Goal: Use online tool/utility: Utilize a website feature to perform a specific function

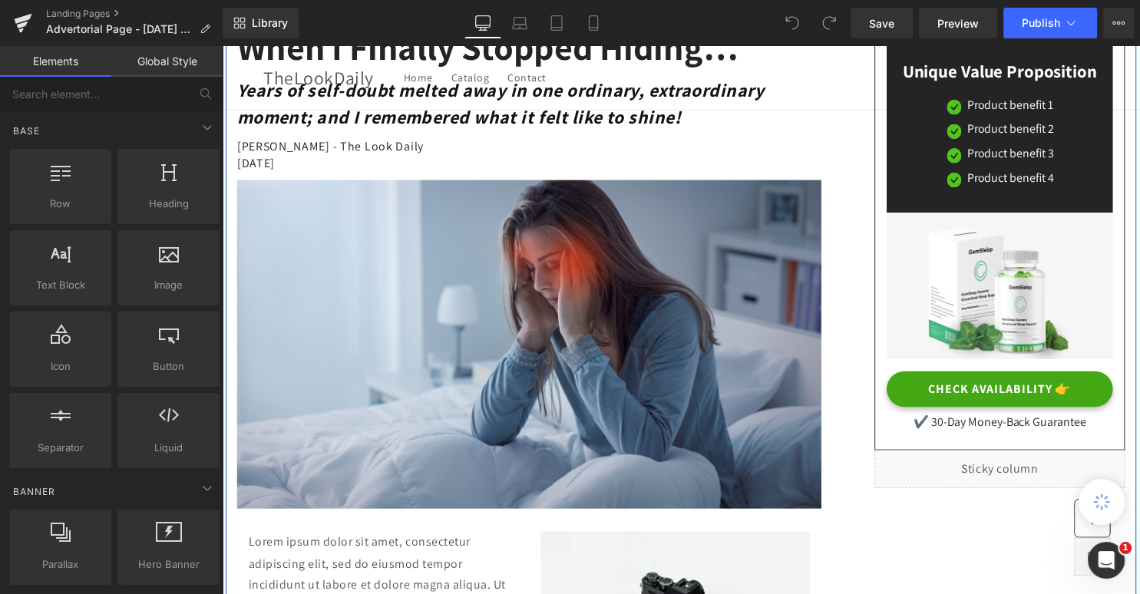
scroll to position [213, 0]
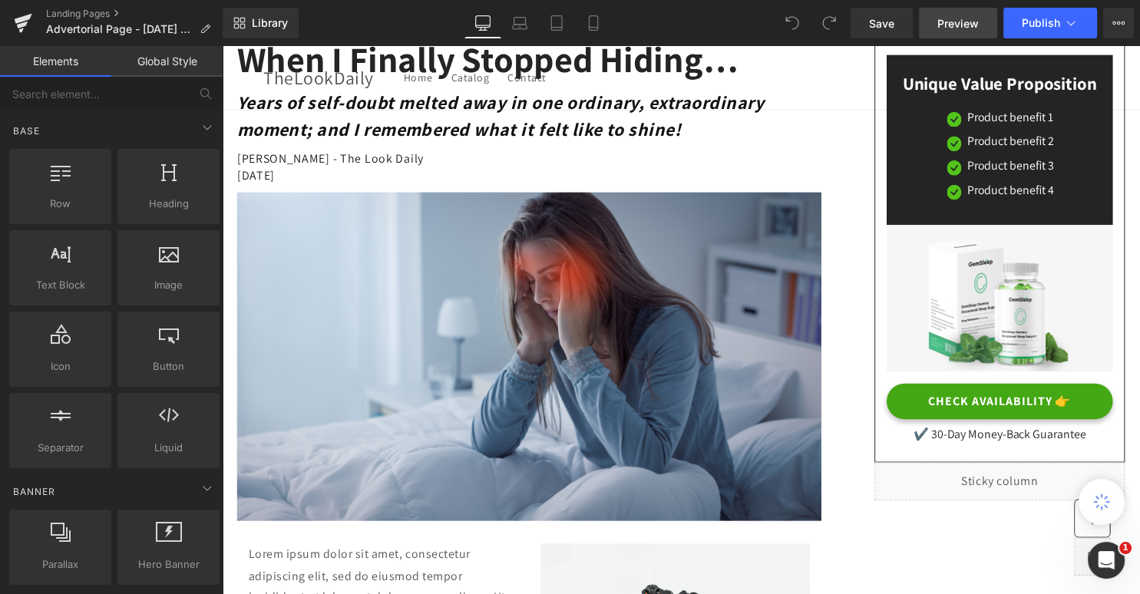
click at [952, 23] on span "Preview" at bounding box center [957, 23] width 41 height 16
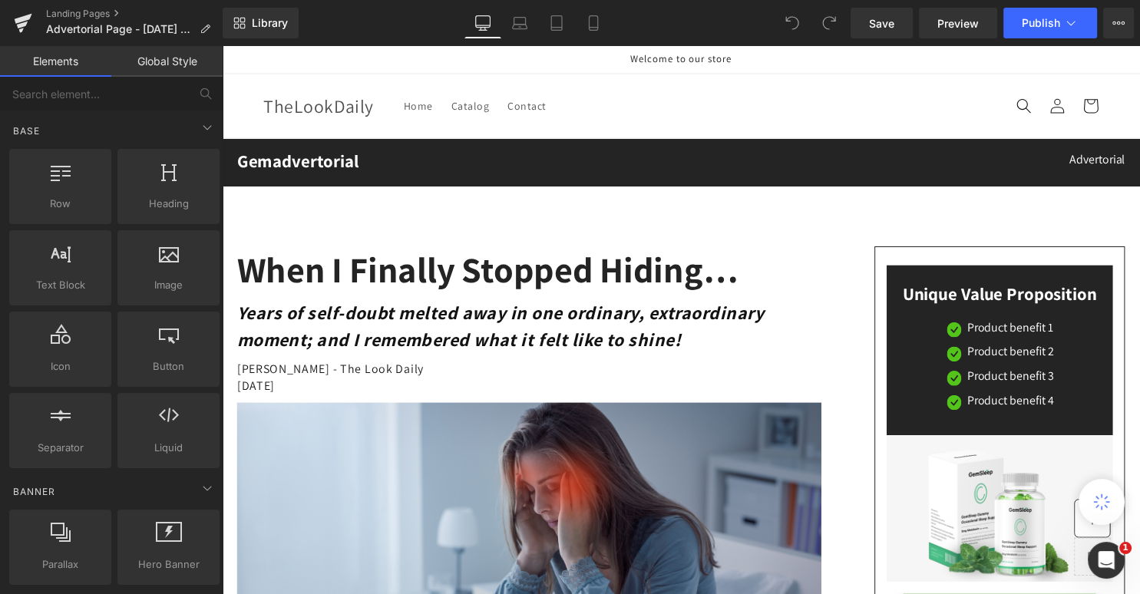
scroll to position [0, 0]
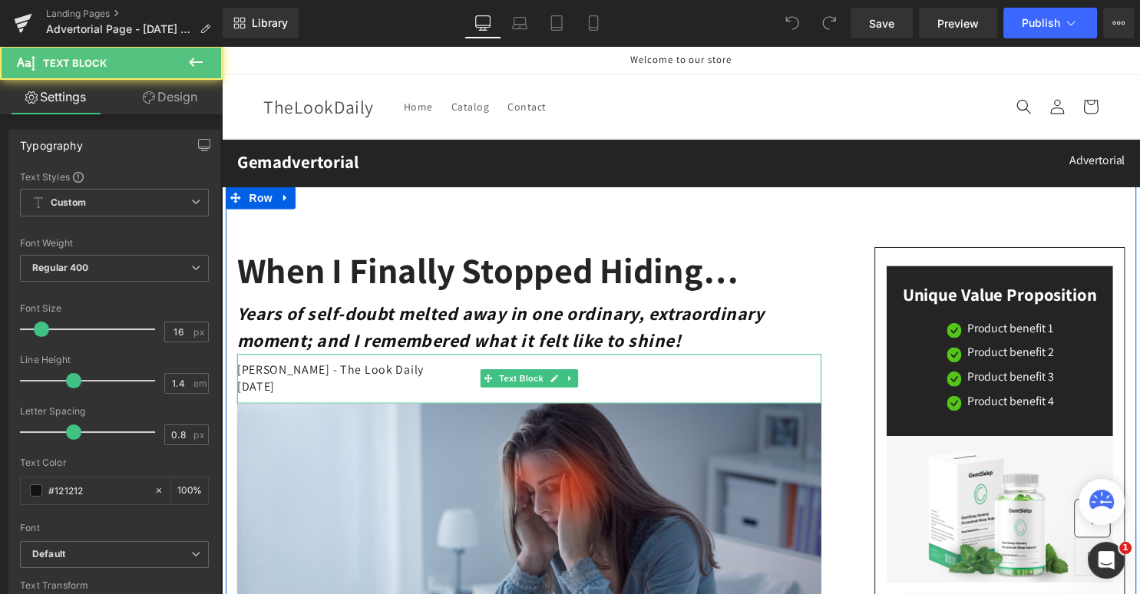
click at [365, 394] on p "[DATE]" at bounding box center [532, 390] width 591 height 17
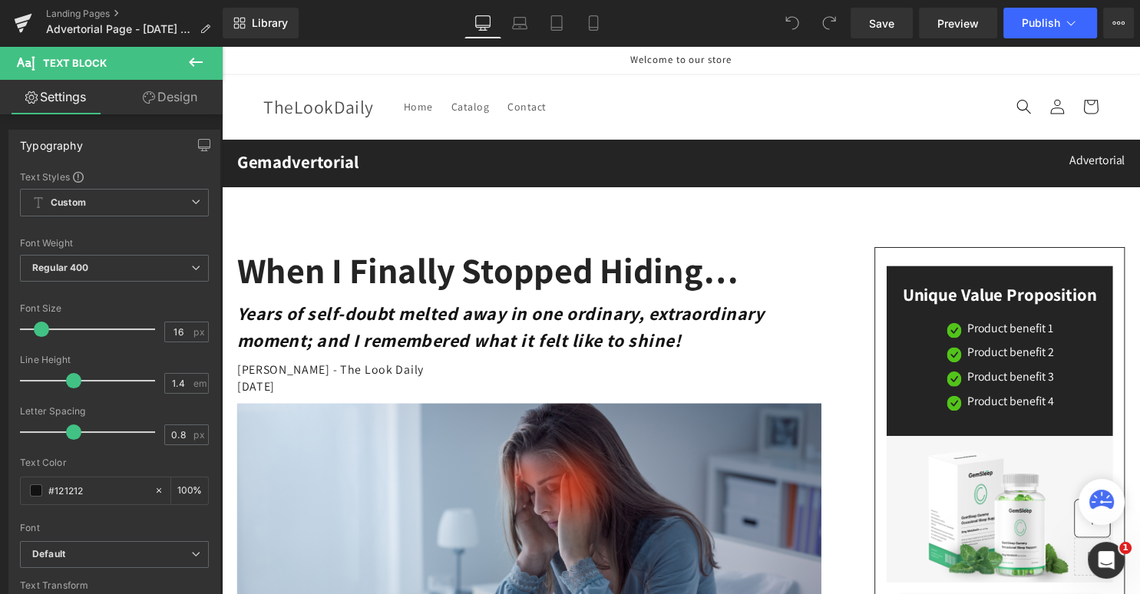
click at [176, 91] on link "Design" at bounding box center [169, 97] width 111 height 35
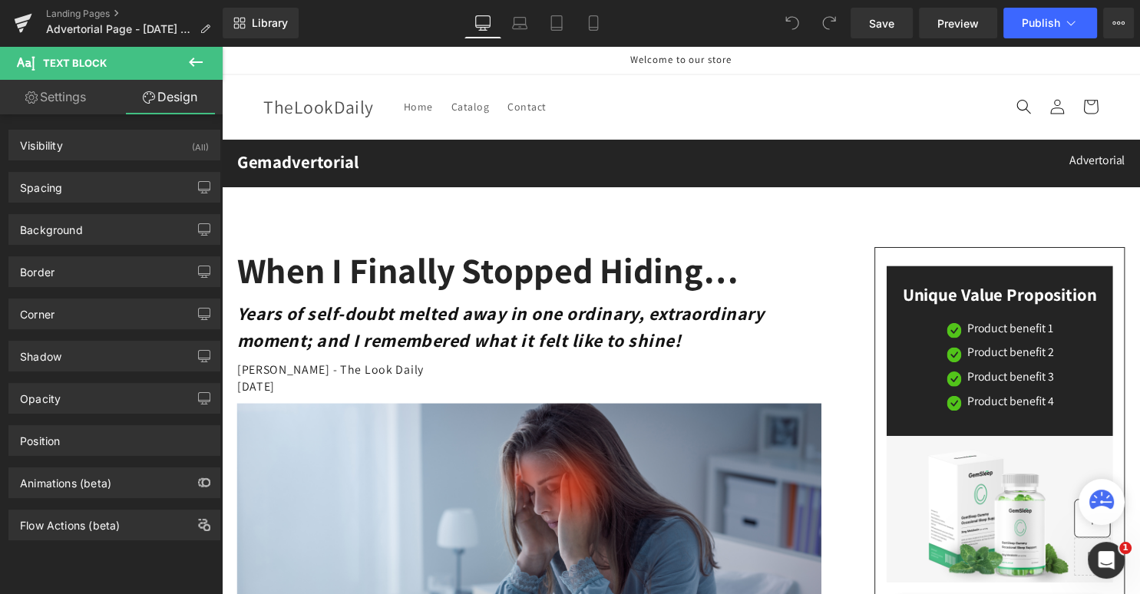
type input "0"
type input "10"
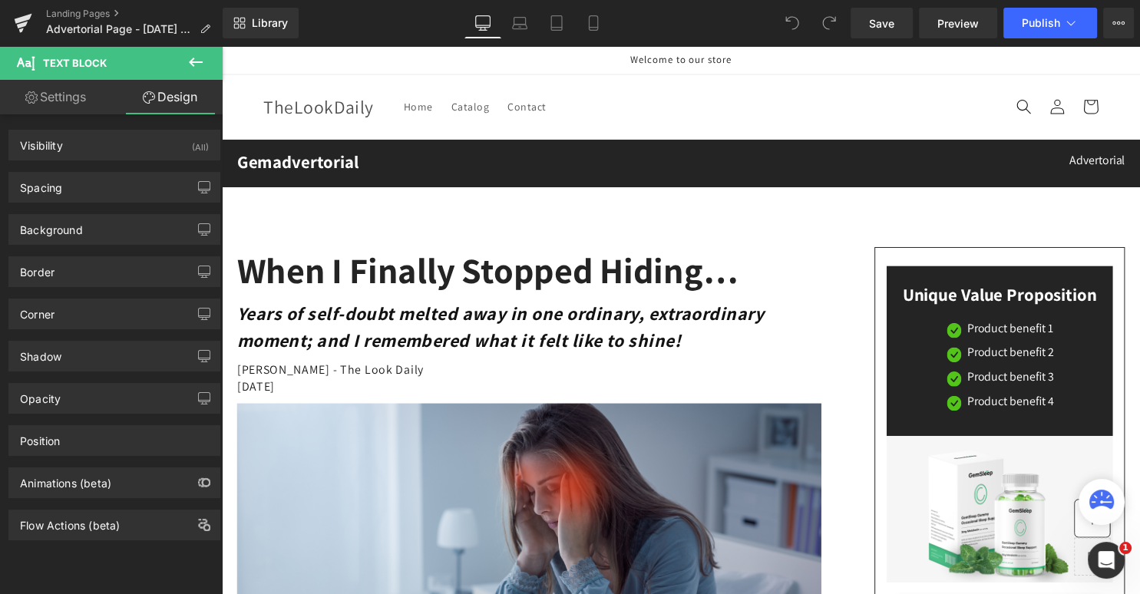
type input "0"
type input "10"
type input "0"
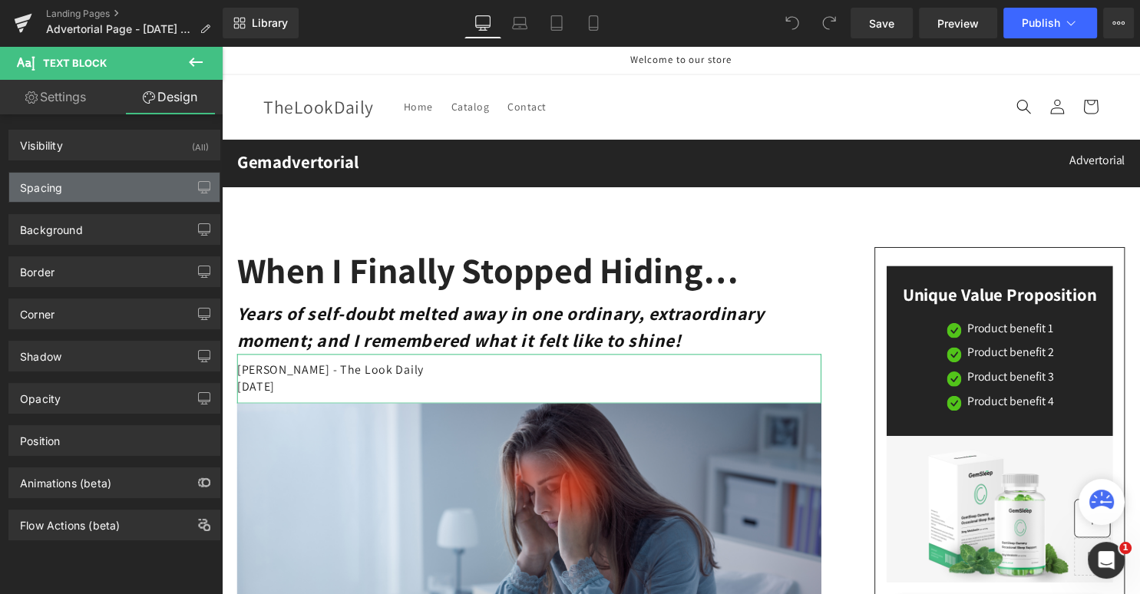
click at [43, 186] on div "Spacing" at bounding box center [41, 183] width 42 height 21
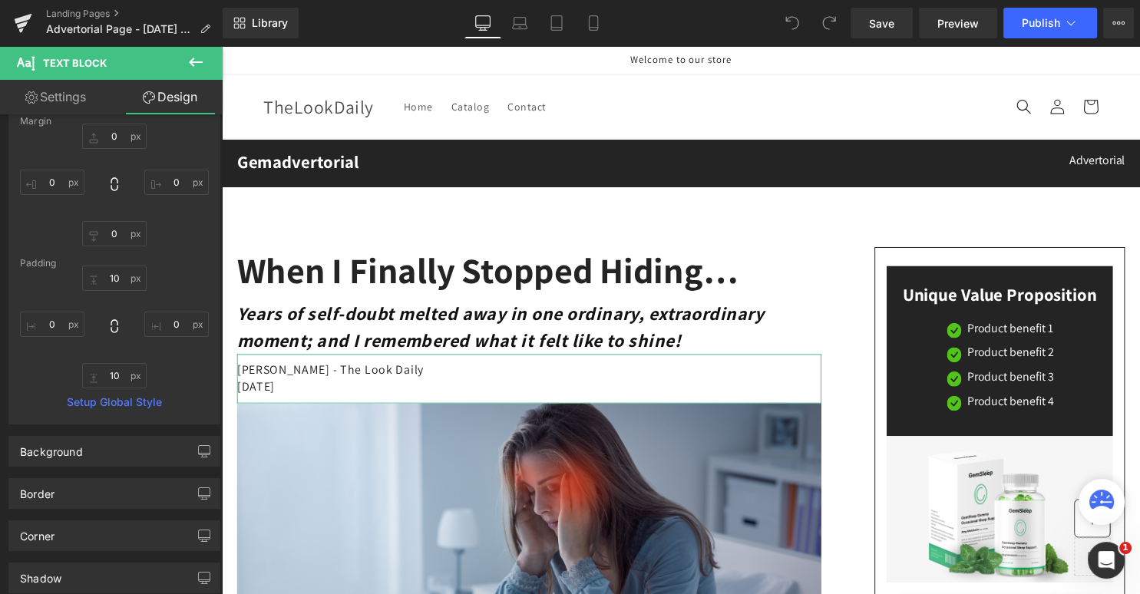
scroll to position [100, 0]
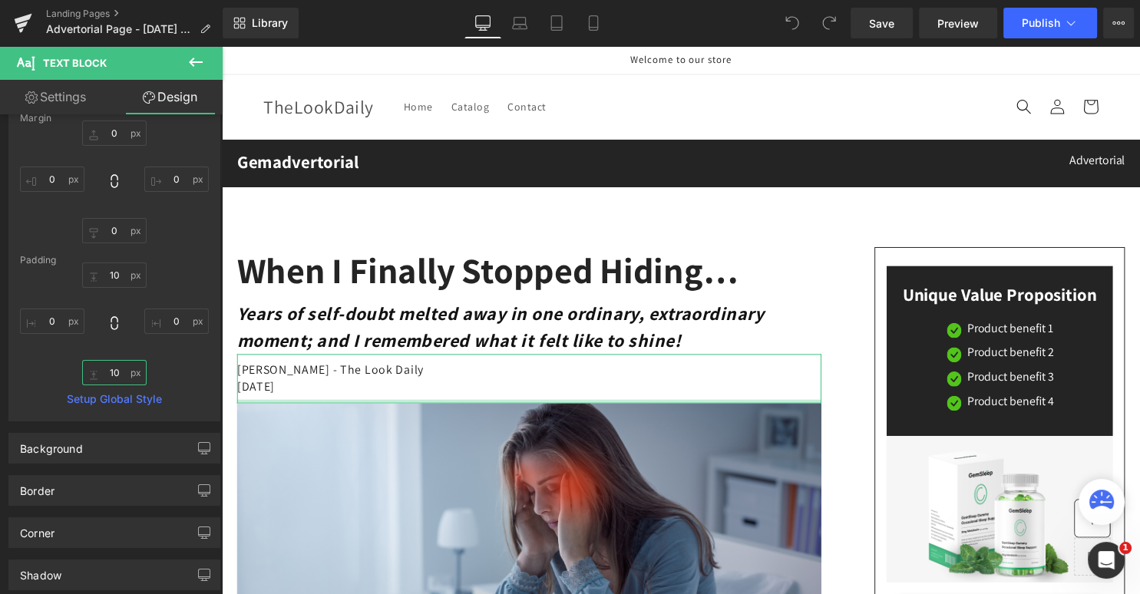
click at [114, 375] on input "10" at bounding box center [114, 372] width 64 height 25
click at [119, 368] on input "10" at bounding box center [114, 372] width 64 height 25
drag, startPoint x: 119, startPoint y: 368, endPoint x: 111, endPoint y: 369, distance: 8.6
click at [111, 369] on input "10" at bounding box center [114, 372] width 64 height 25
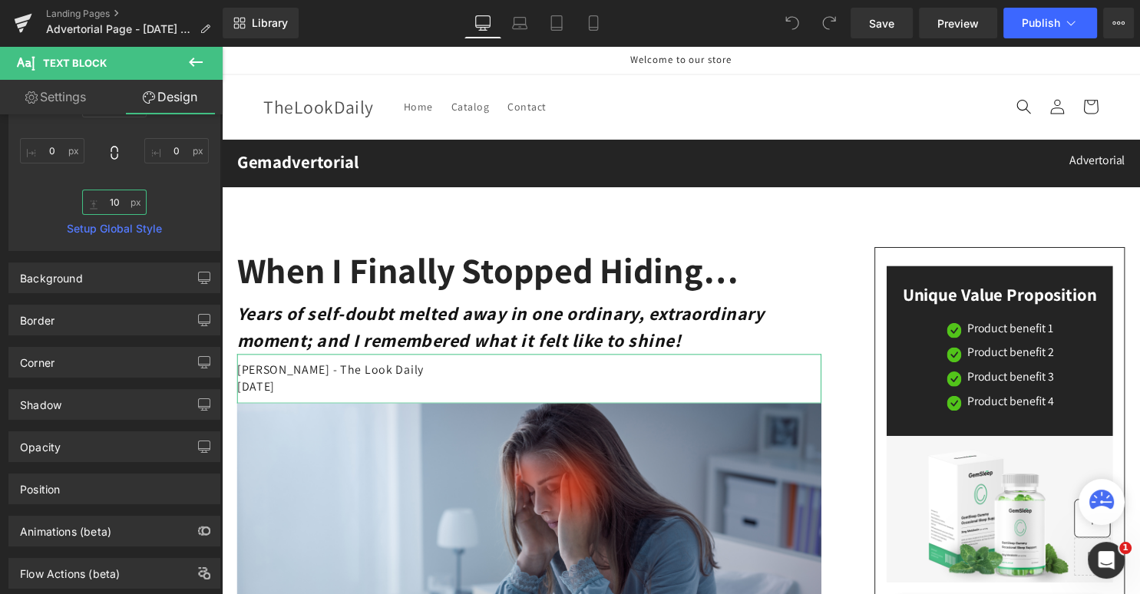
scroll to position [147, 0]
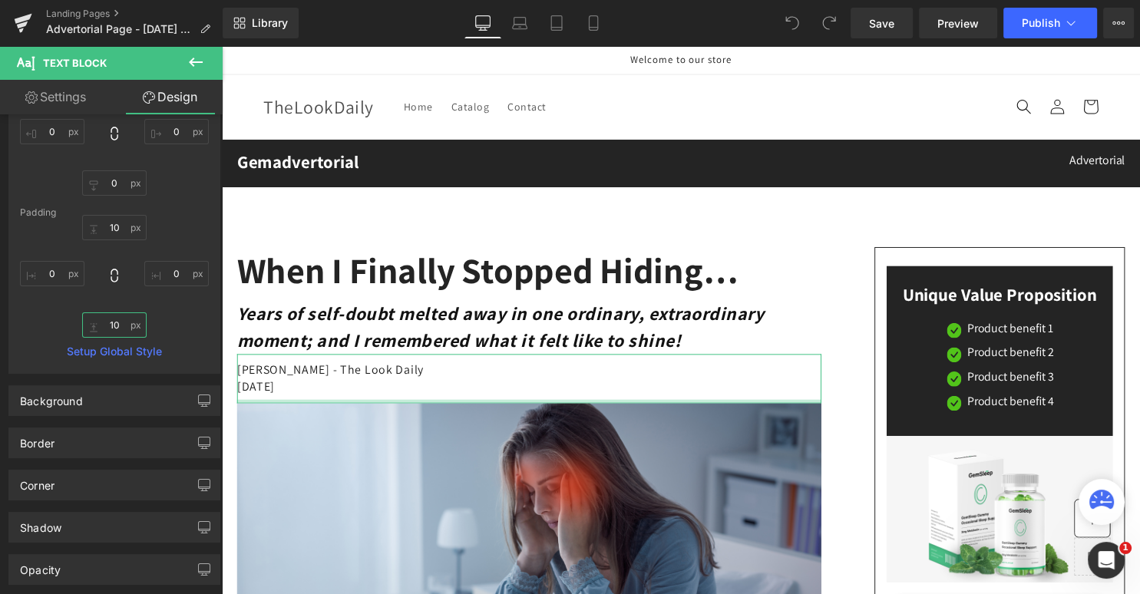
click at [138, 329] on input "10" at bounding box center [114, 324] width 64 height 25
type input "1"
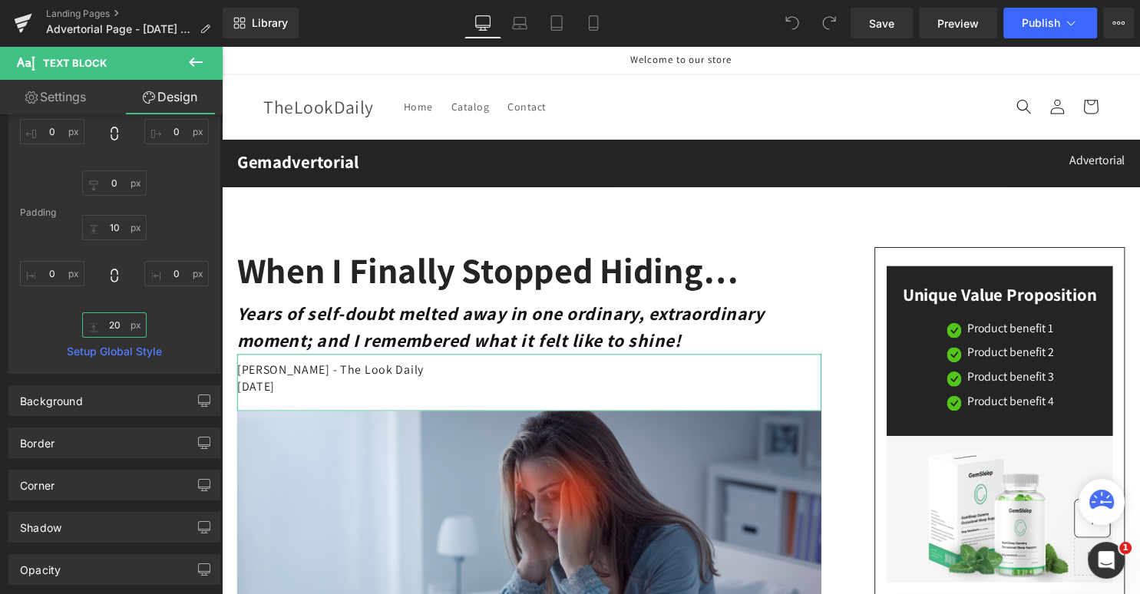
type input "20"
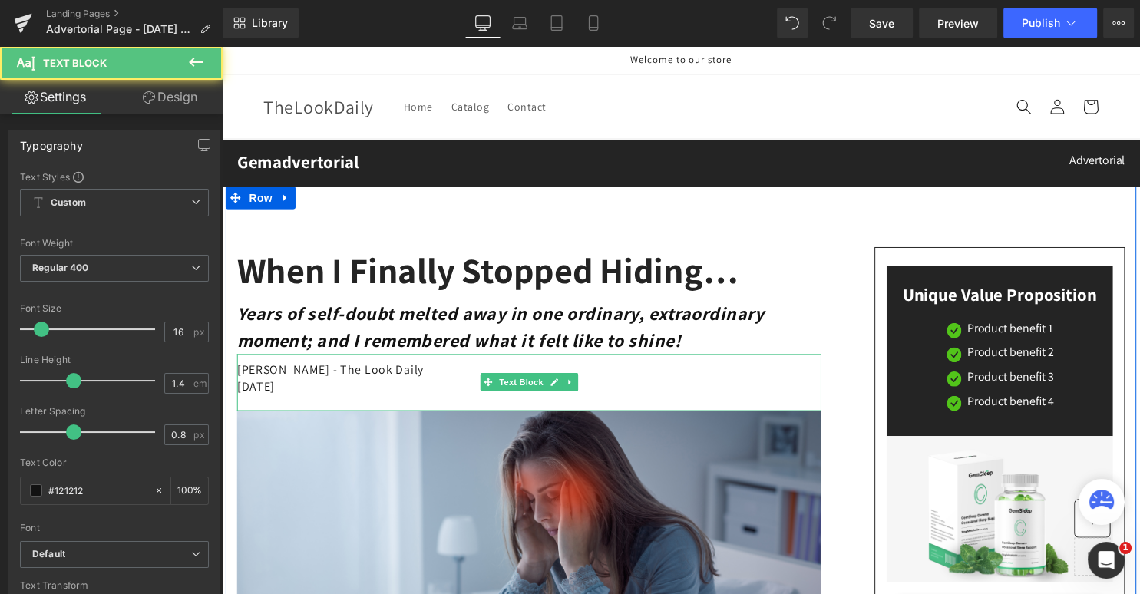
click at [372, 393] on p "[DATE]" at bounding box center [532, 390] width 591 height 17
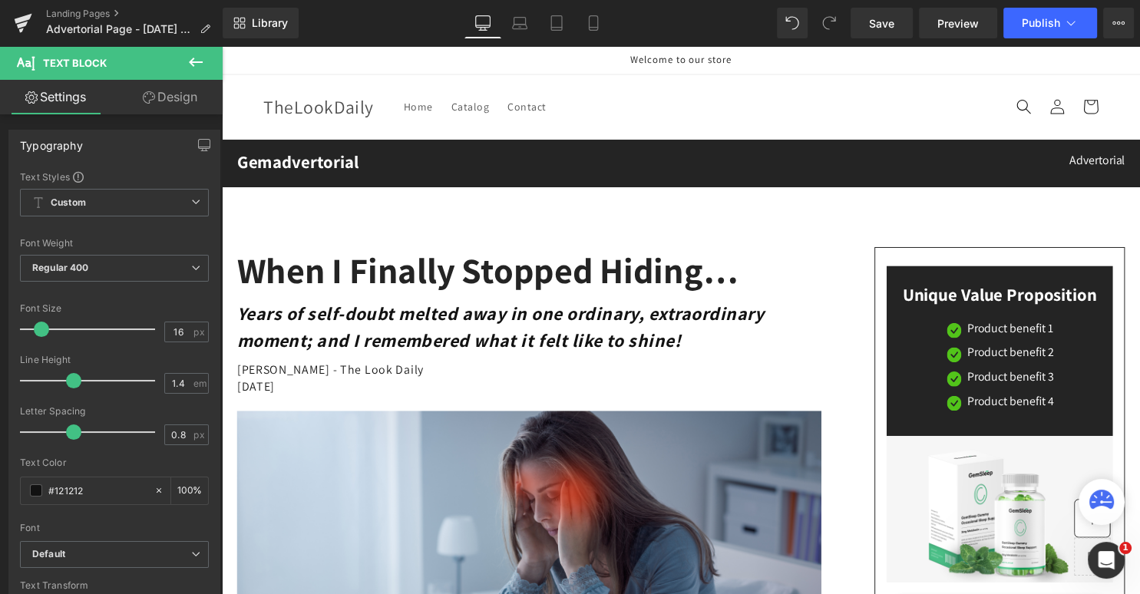
click at [183, 98] on link "Design" at bounding box center [169, 97] width 111 height 35
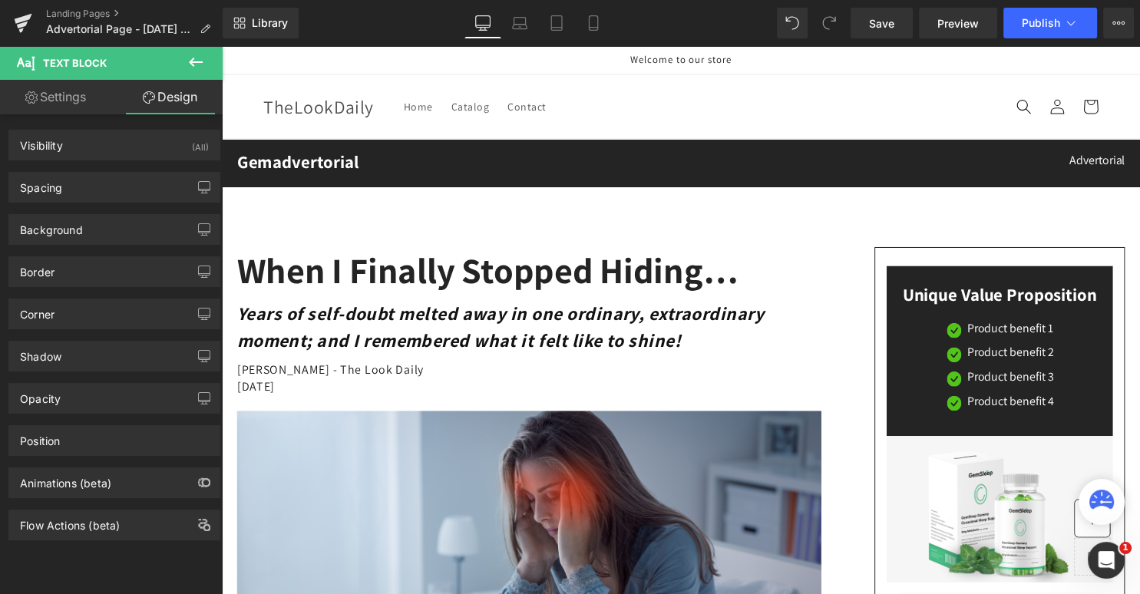
type input "0"
type input "10"
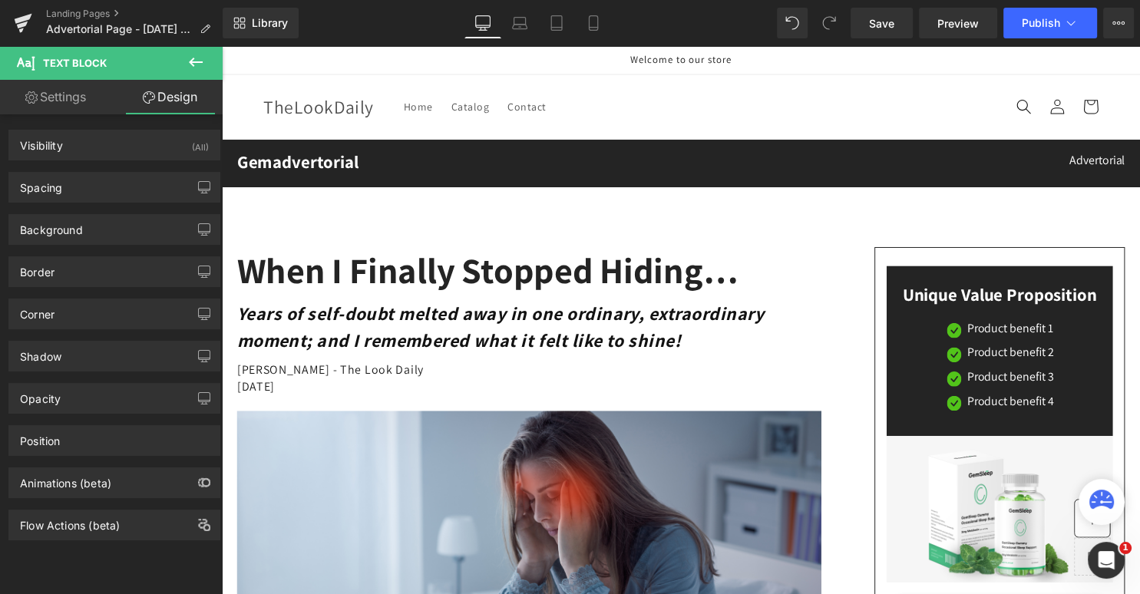
type input "0"
type input "20"
type input "0"
click at [41, 184] on div "Spacing" at bounding box center [41, 183] width 42 height 21
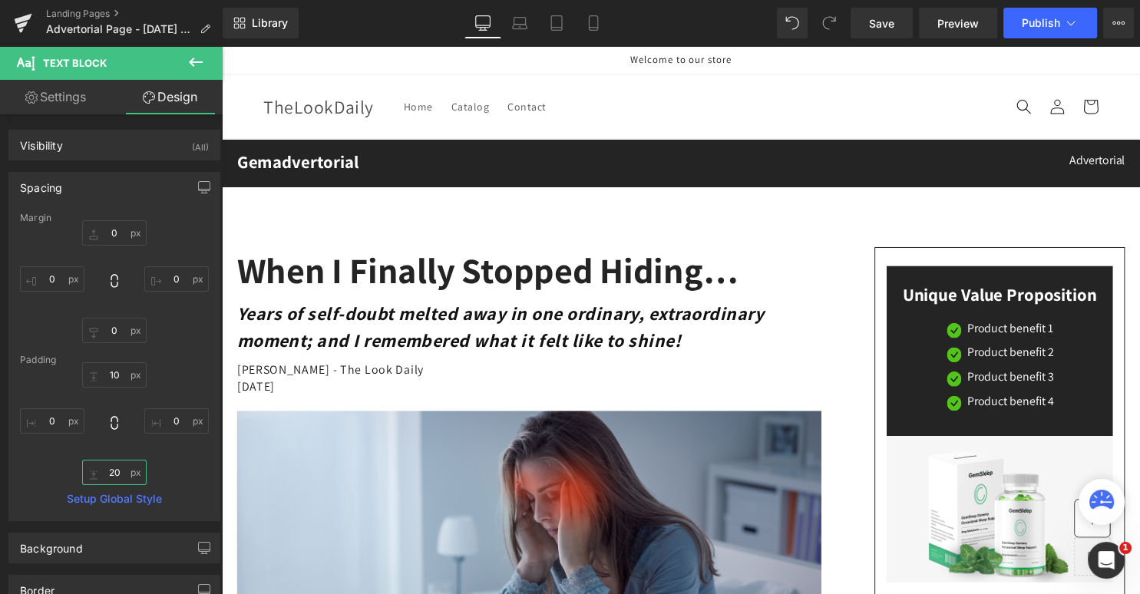
click at [117, 474] on input "20" at bounding box center [114, 472] width 64 height 25
drag, startPoint x: 121, startPoint y: 472, endPoint x: 106, endPoint y: 465, distance: 16.8
click at [106, 465] on input "20" at bounding box center [114, 472] width 64 height 25
click at [123, 474] on input "20" at bounding box center [114, 472] width 64 height 25
type input "2"
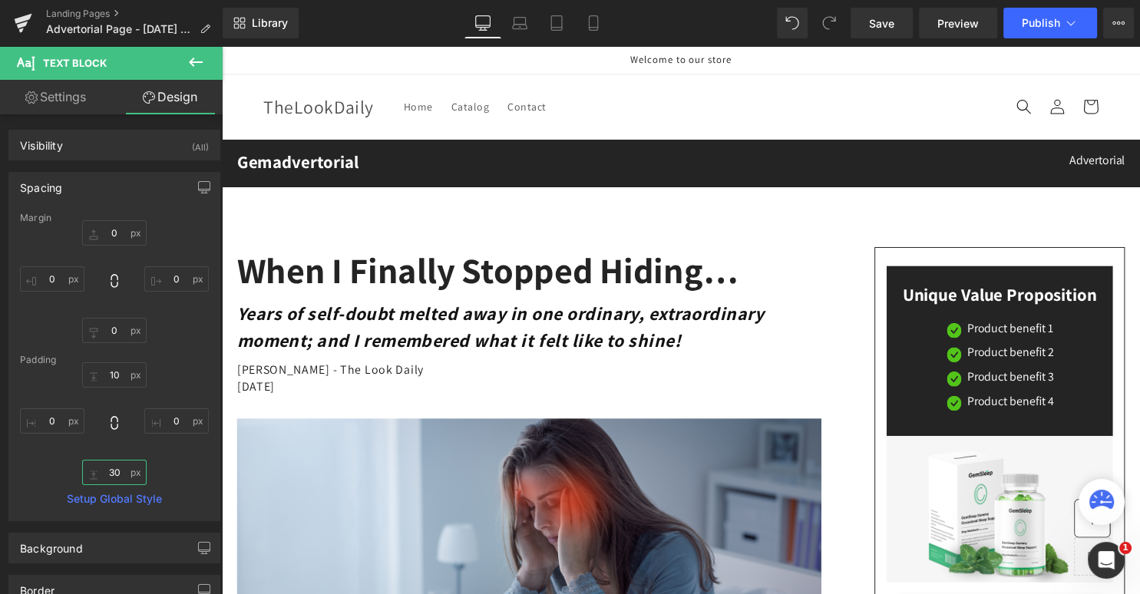
type input "30"
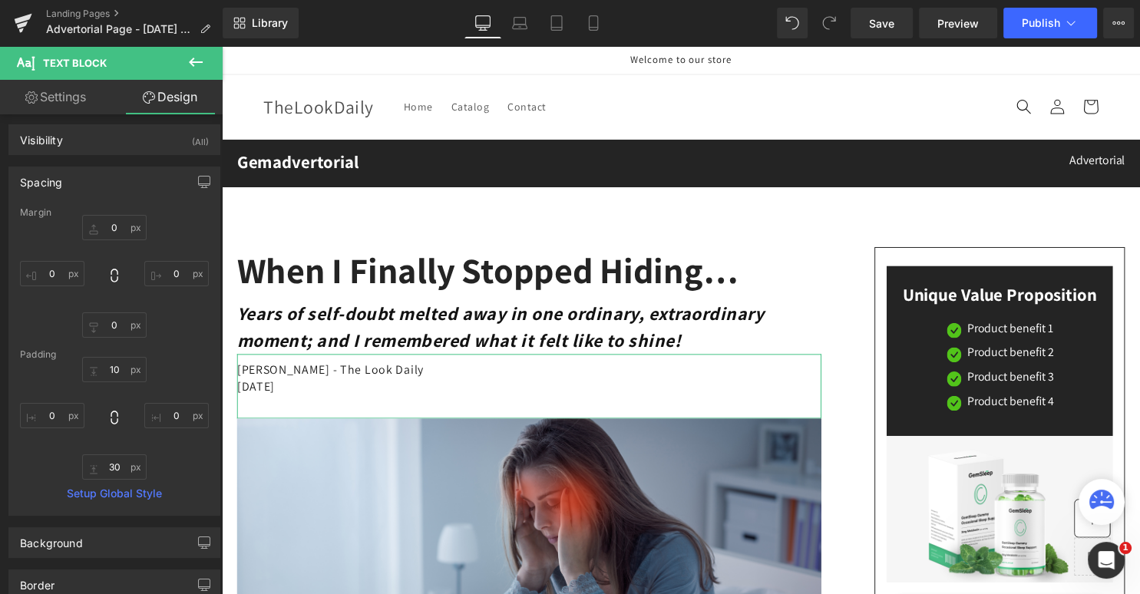
scroll to position [0, 0]
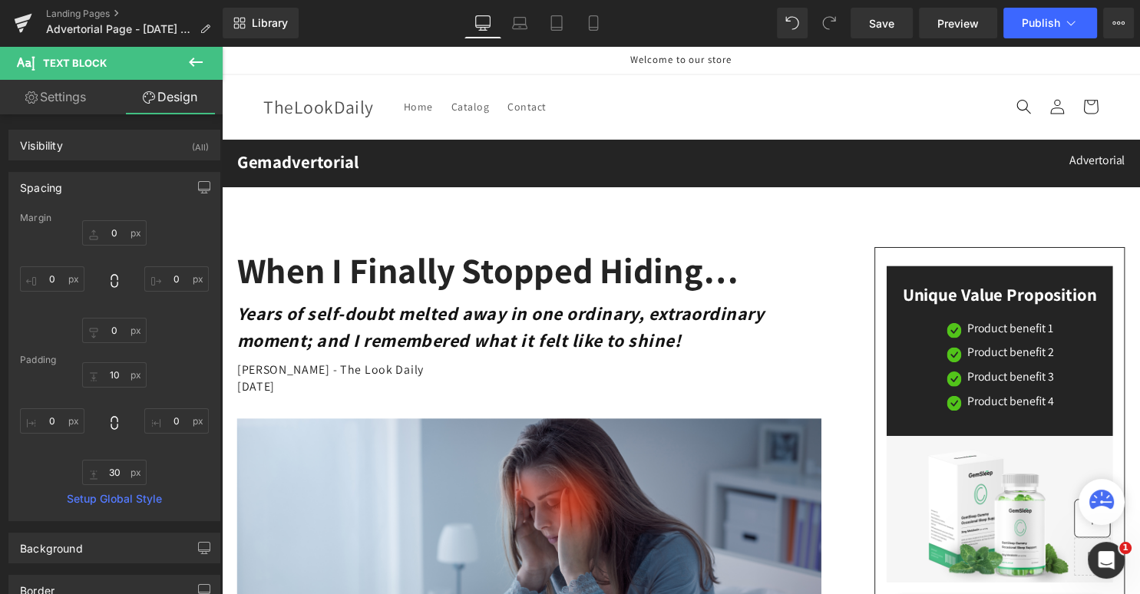
click at [195, 57] on icon at bounding box center [196, 62] width 18 height 18
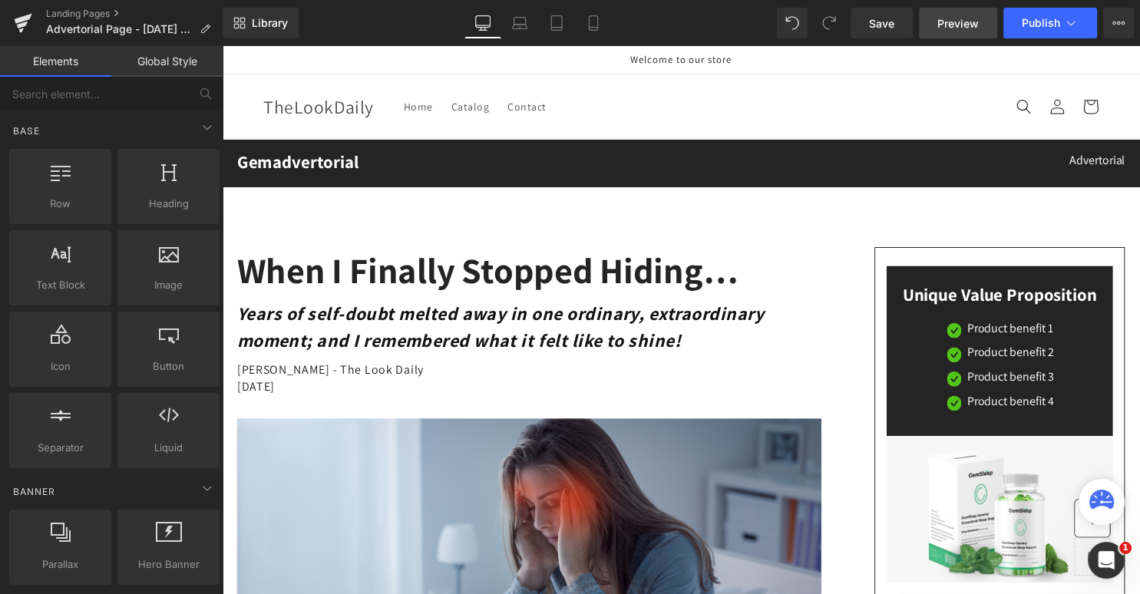
click at [956, 18] on span "Preview" at bounding box center [957, 23] width 41 height 16
click at [879, 21] on span "Save" at bounding box center [881, 23] width 25 height 16
click at [953, 24] on span "Preview" at bounding box center [957, 23] width 41 height 16
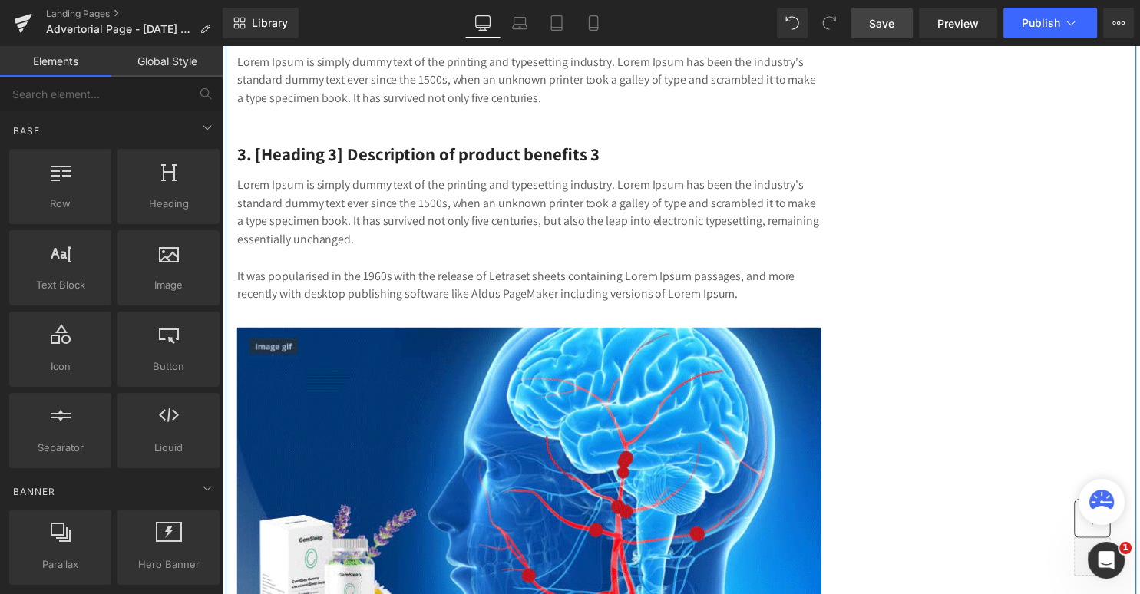
scroll to position [3491, 0]
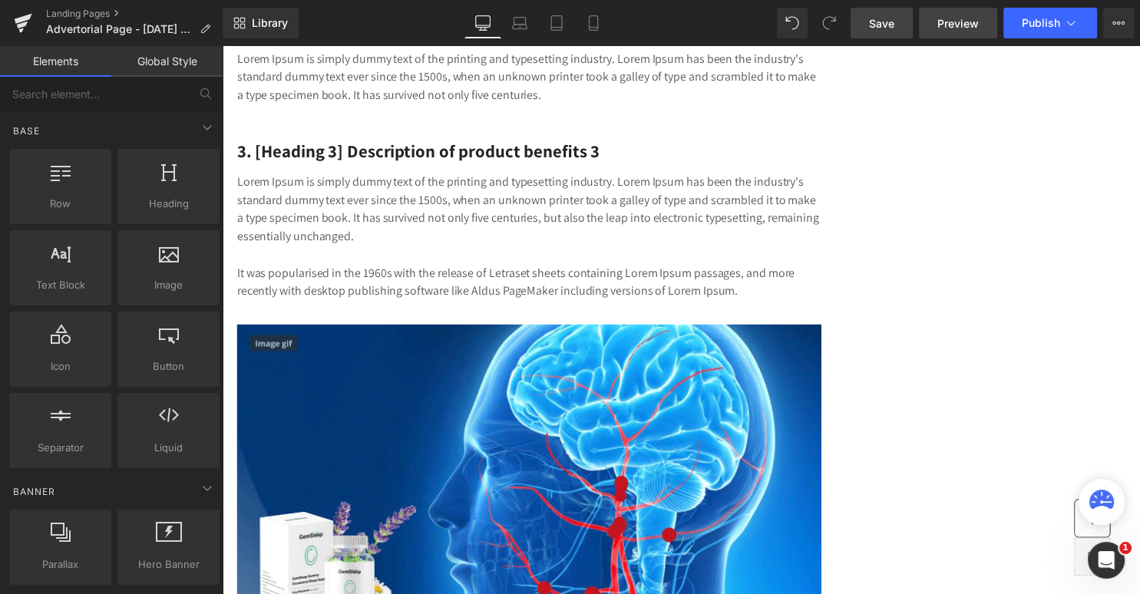
click at [962, 22] on span "Preview" at bounding box center [957, 23] width 41 height 16
